Goal: Check status: Check status

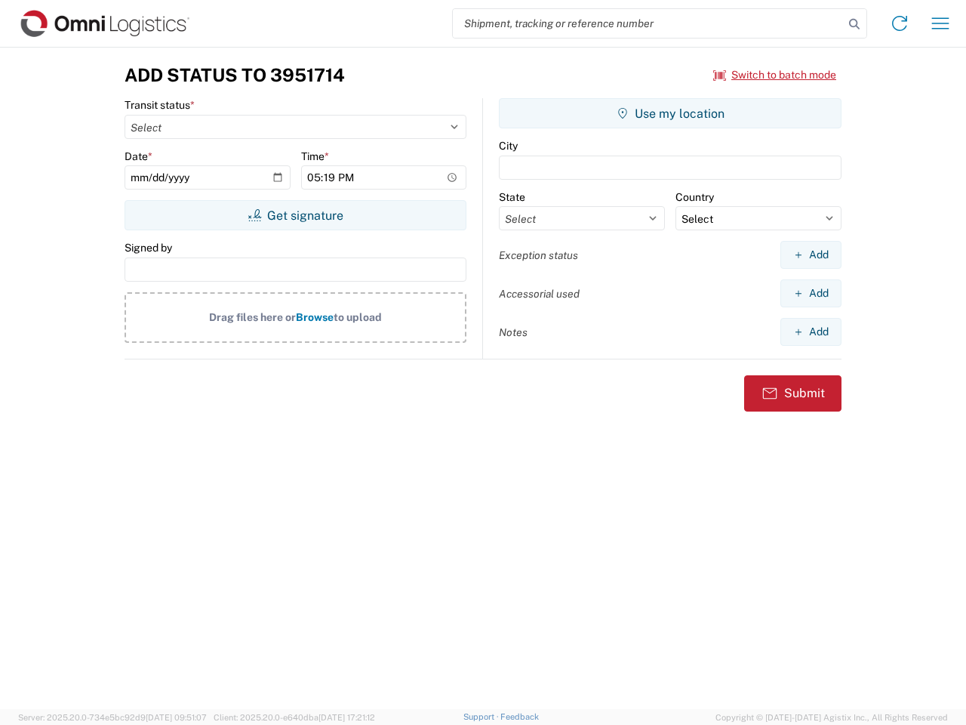
click at [648, 23] on input "search" at bounding box center [648, 23] width 391 height 29
click at [854, 24] on icon at bounding box center [854, 24] width 21 height 21
click at [900, 23] on icon at bounding box center [900, 23] width 24 height 24
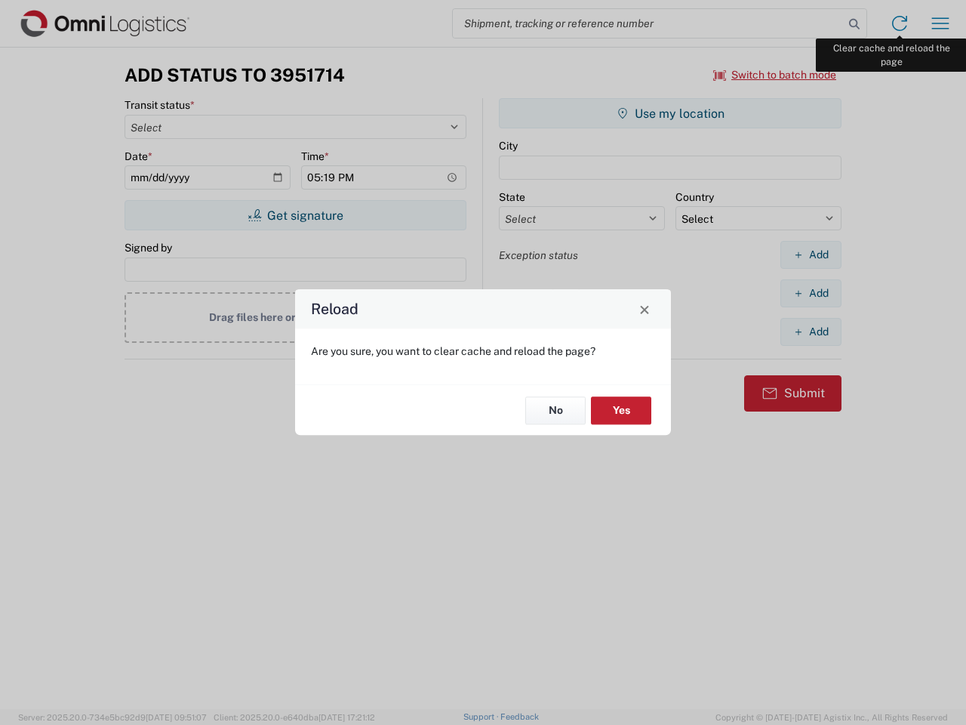
click at [940, 23] on div "Reload Are you sure, you want to clear cache and reload the page? No Yes" at bounding box center [483, 362] width 966 height 725
click at [775, 75] on div "Reload Are you sure, you want to clear cache and reload the page? No Yes" at bounding box center [483, 362] width 966 height 725
click at [295, 215] on div "Reload Are you sure, you want to clear cache and reload the page? No Yes" at bounding box center [483, 362] width 966 height 725
click at [670, 113] on div "Reload Are you sure, you want to clear cache and reload the page? No Yes" at bounding box center [483, 362] width 966 height 725
click at [811, 254] on div "Reload Are you sure, you want to clear cache and reload the page? No Yes" at bounding box center [483, 362] width 966 height 725
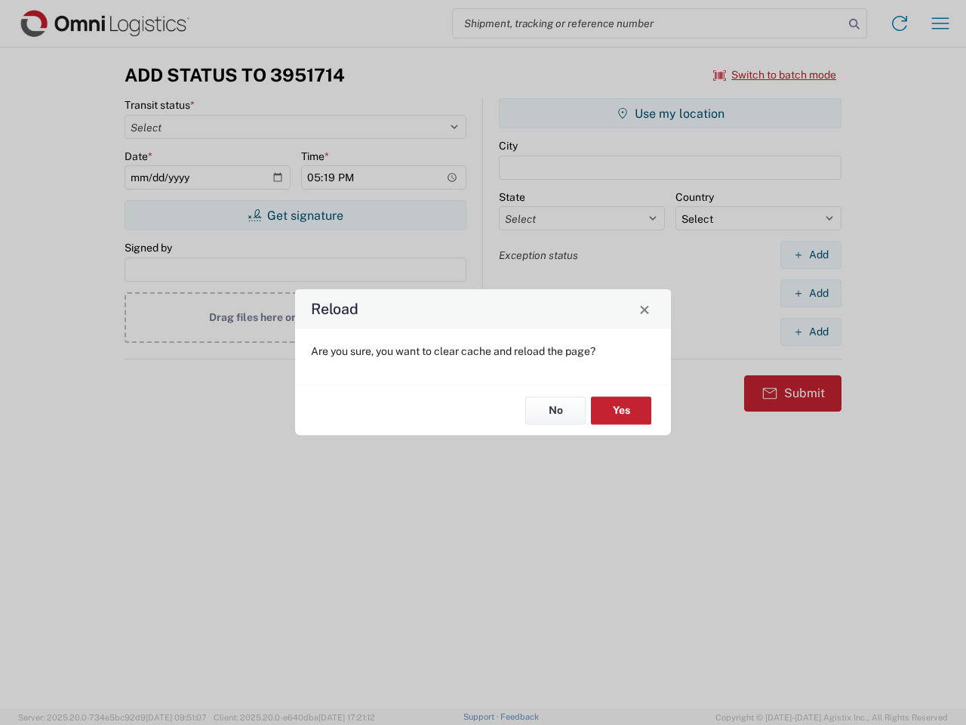
click at [811, 293] on div "Reload Are you sure, you want to clear cache and reload the page? No Yes" at bounding box center [483, 362] width 966 height 725
click at [811, 331] on div "Reload Are you sure, you want to clear cache and reload the page? No Yes" at bounding box center [483, 362] width 966 height 725
